Goal: Task Accomplishment & Management: Complete application form

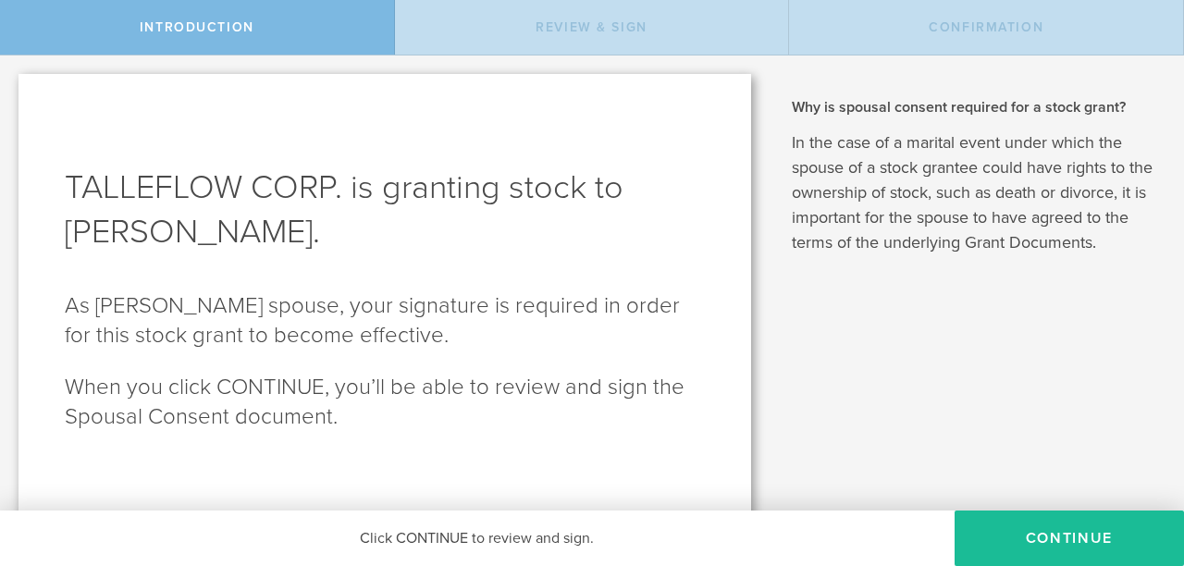
scroll to position [9, 0]
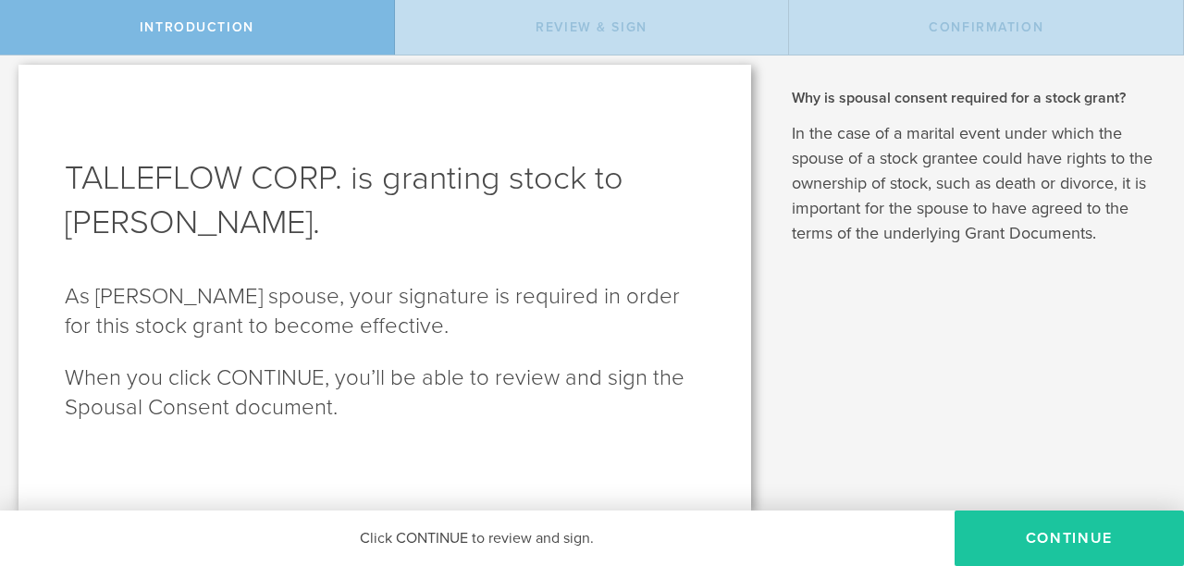
click at [1047, 556] on button "CONTINUE" at bounding box center [1068, 537] width 229 height 55
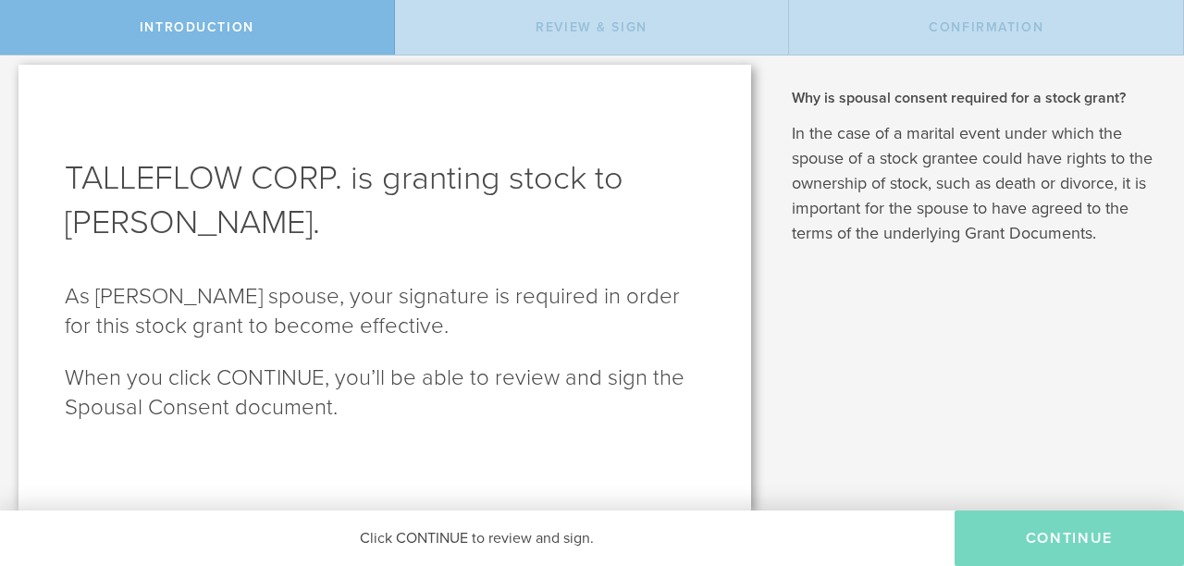
scroll to position [0, 0]
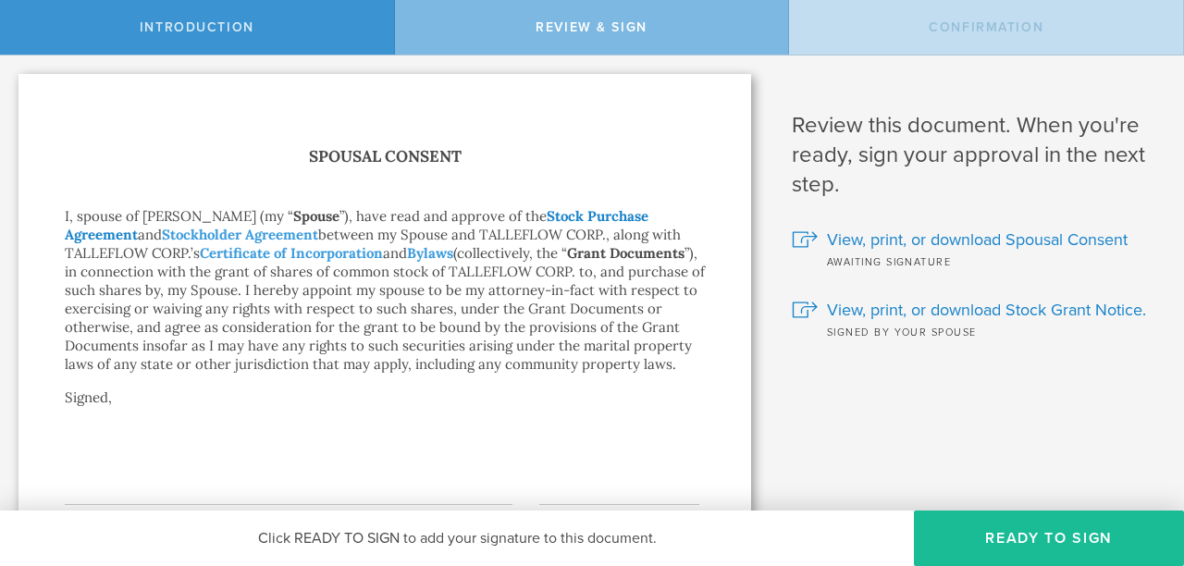
click at [619, 214] on link "Stock Purchase Agreement" at bounding box center [356, 225] width 583 height 36
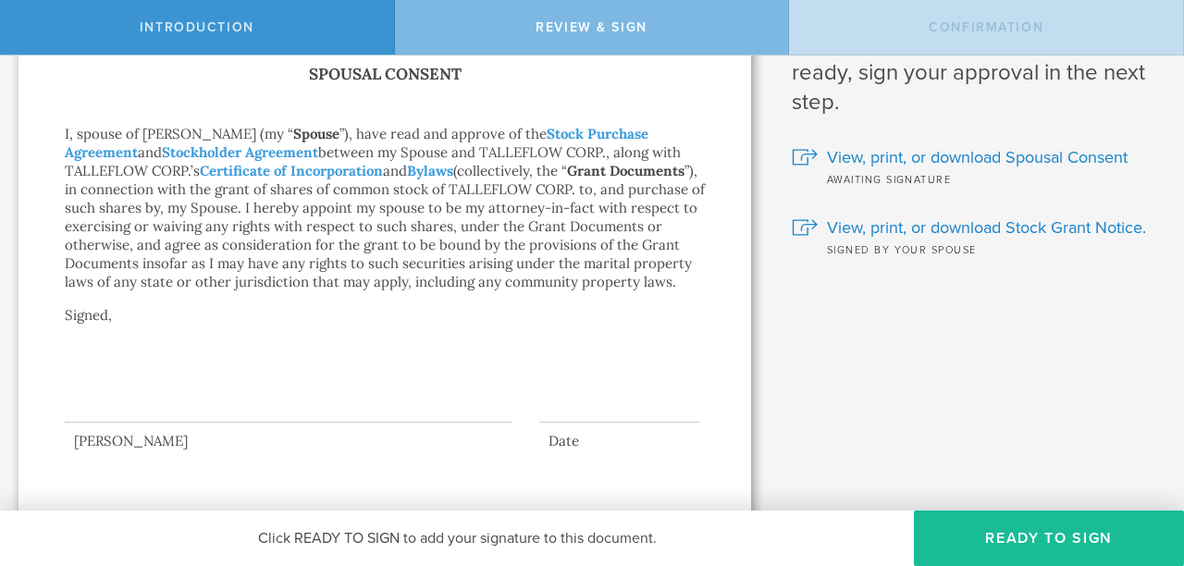
scroll to position [92, 0]
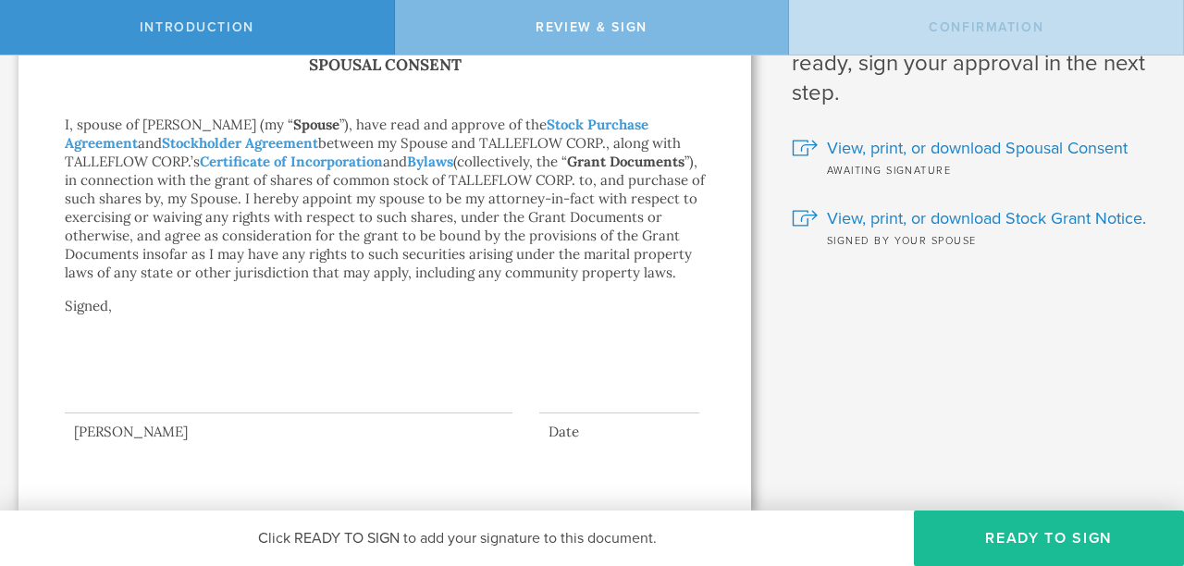
click at [252, 391] on div at bounding box center [289, 376] width 448 height 74
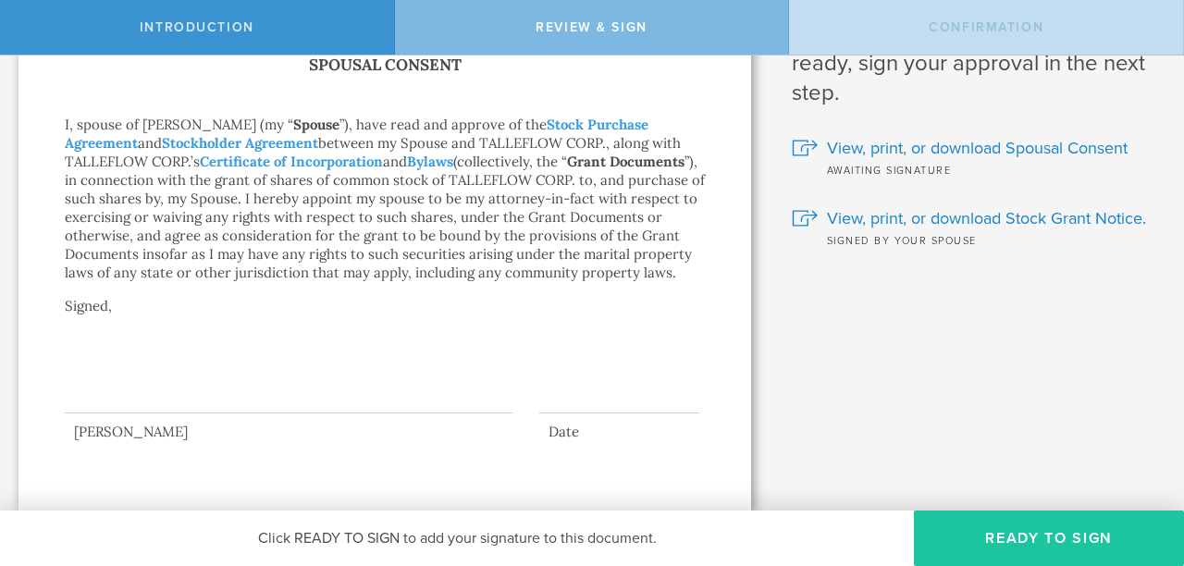
click at [1012, 521] on button "Ready to Sign" at bounding box center [1049, 537] width 270 height 55
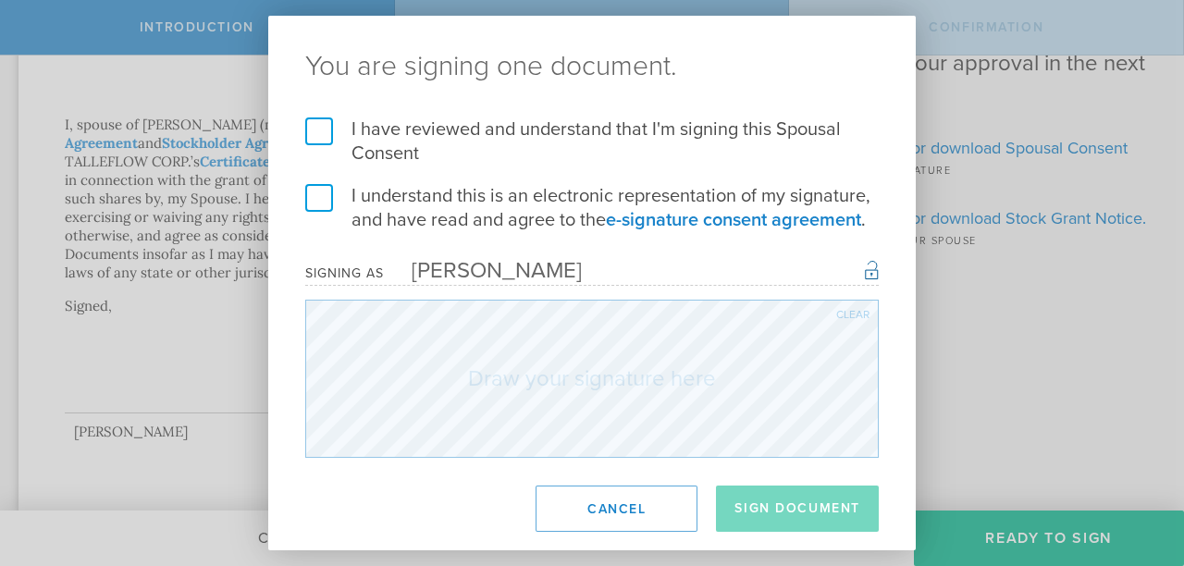
click at [325, 141] on label "I have reviewed and understand that I'm signing this Spousal Consent" at bounding box center [591, 141] width 573 height 48
click at [0, 0] on input "I have reviewed and understand that I'm signing this Spousal Consent" at bounding box center [0, 0] width 0 height 0
click at [318, 184] on label "I understand this is an electronic representation of my signature, and have rea…" at bounding box center [591, 208] width 573 height 48
click at [0, 0] on input "I understand this is an electronic representation of my signature, and have rea…" at bounding box center [0, 0] width 0 height 0
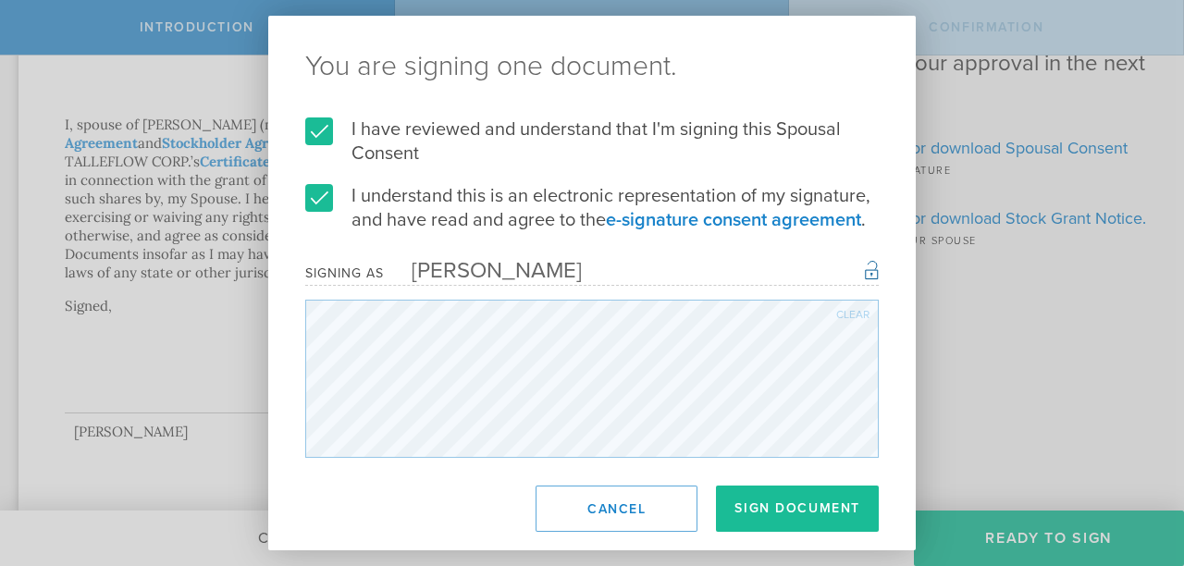
click at [397, 472] on div "You are signing one document. I have reviewed and understand that I'm signing t…" at bounding box center [591, 283] width 647 height 534
click at [485, 460] on div "You are signing one document. I have reviewed and understand that I'm signing t…" at bounding box center [591, 283] width 647 height 534
click at [744, 513] on button "Sign Document" at bounding box center [797, 508] width 163 height 46
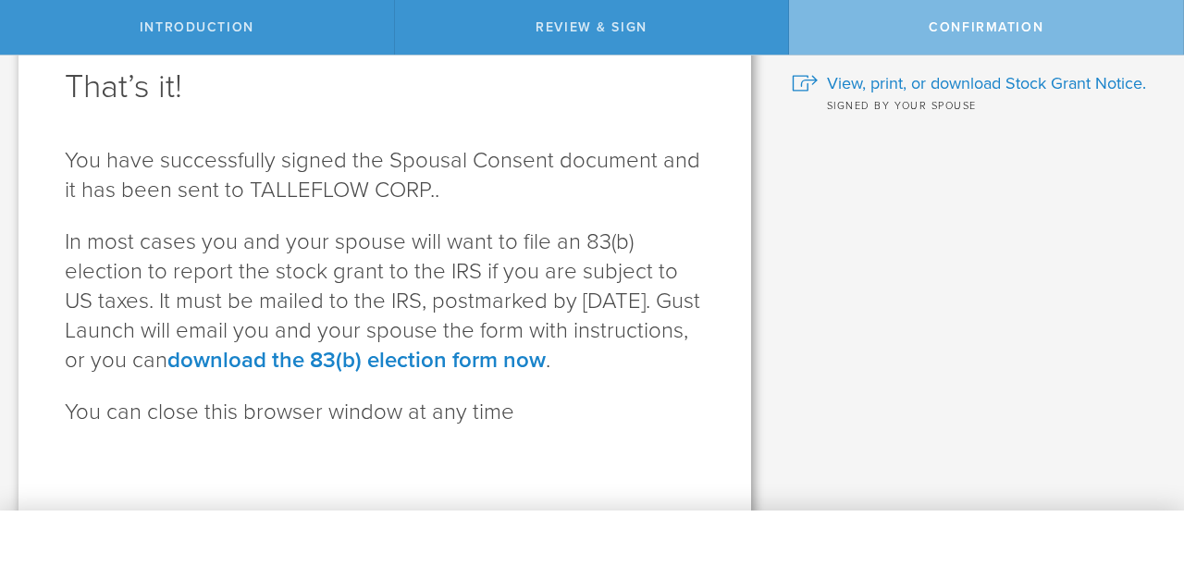
scroll to position [105, 0]
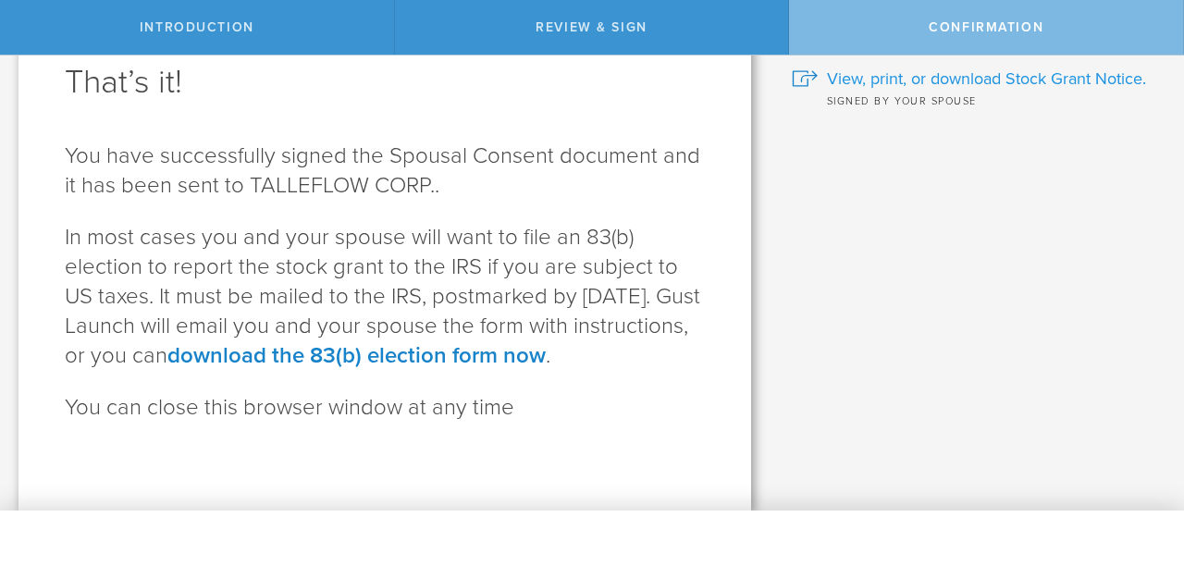
click at [1046, 69] on span "View, print, or download Stock Grant Notice." at bounding box center [986, 79] width 319 height 24
